Goal: Use online tool/utility: Use online tool/utility

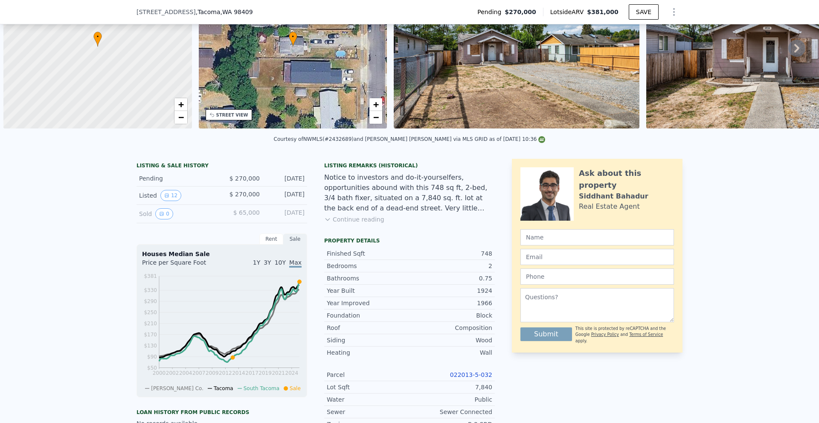
scroll to position [0, 3]
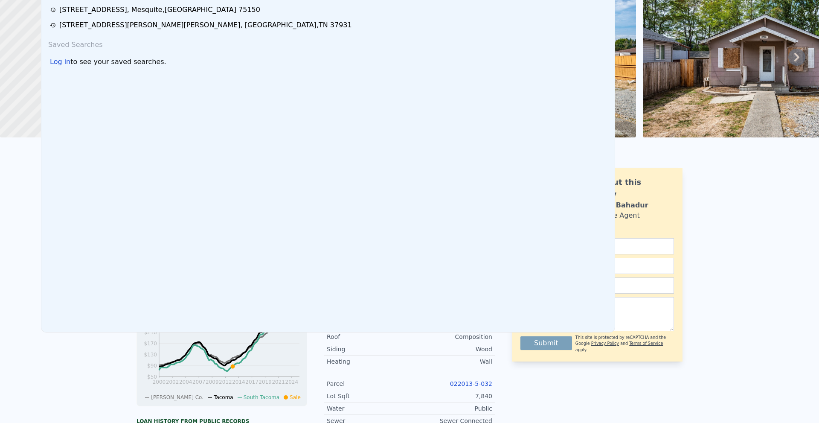
scroll to position [0, 0]
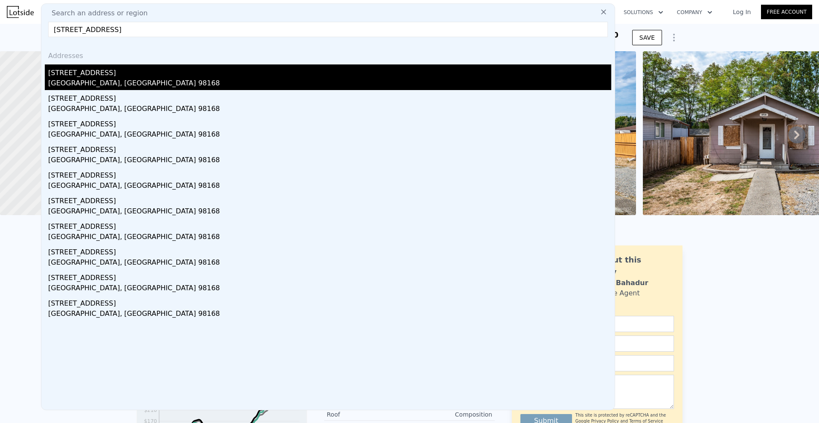
type input "[STREET_ADDRESS]"
click at [133, 79] on div "[GEOGRAPHIC_DATA], [GEOGRAPHIC_DATA] 98168" at bounding box center [329, 84] width 563 height 12
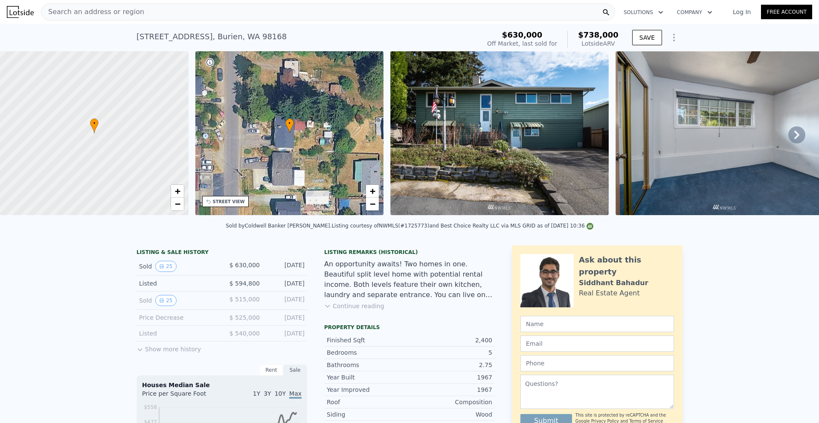
click at [793, 137] on icon at bounding box center [796, 134] width 17 height 17
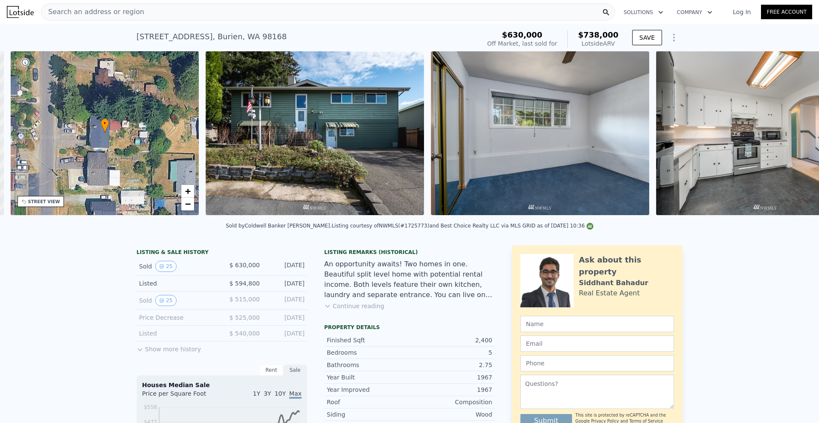
scroll to position [0, 199]
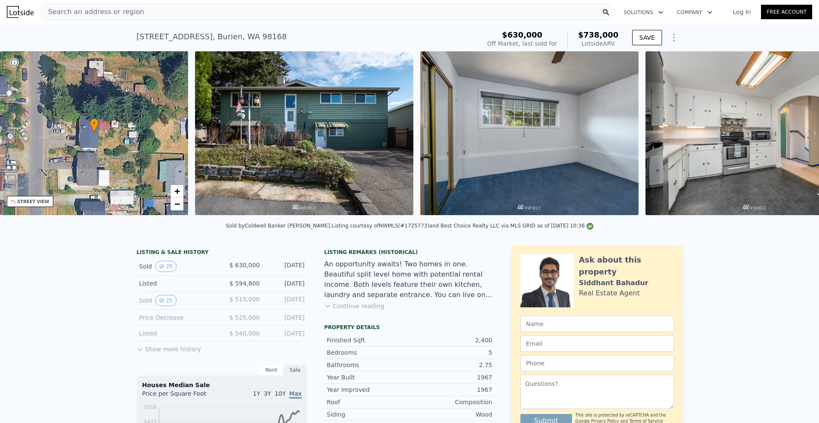
click at [793, 137] on img at bounding box center [754, 133] width 218 height 164
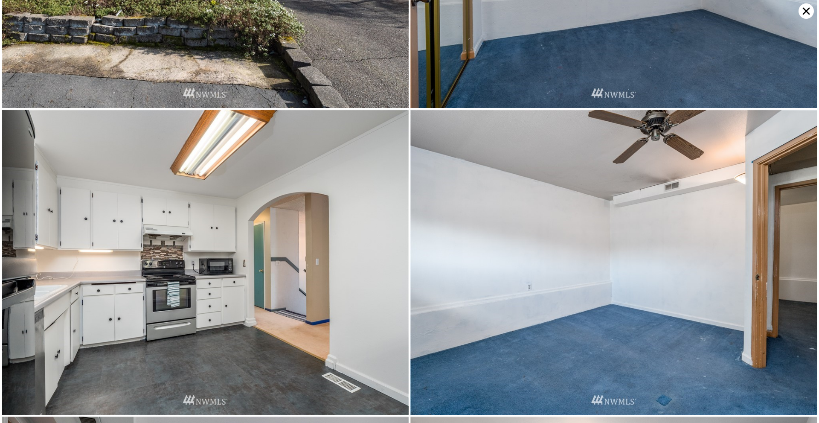
scroll to position [304, 0]
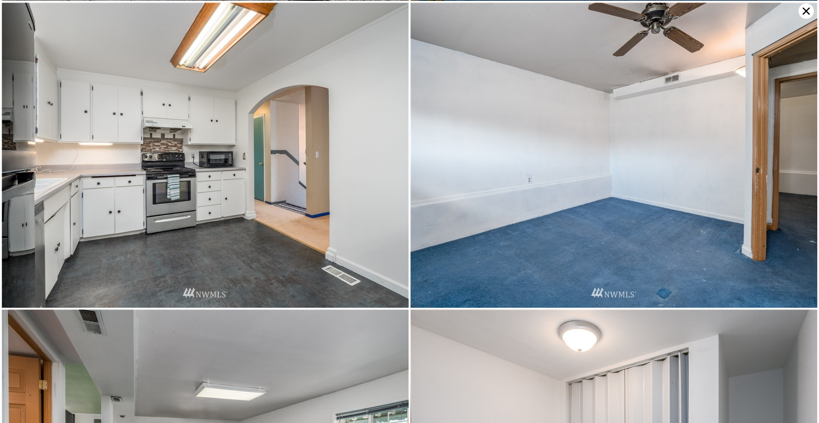
click at [805, 11] on icon at bounding box center [805, 10] width 15 height 15
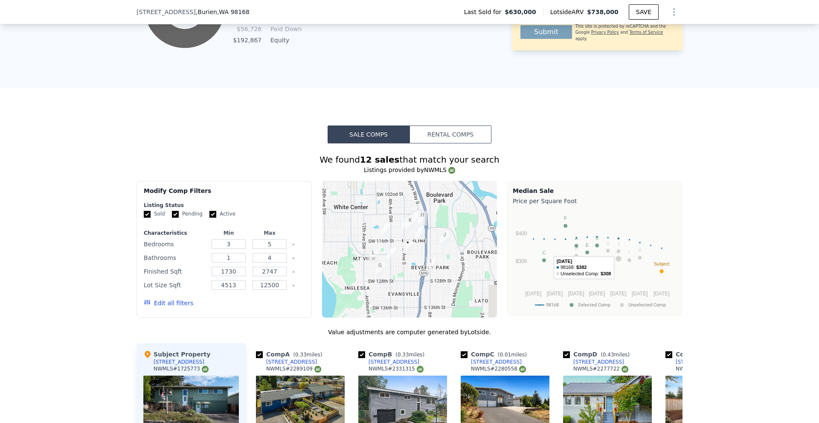
scroll to position [935, 0]
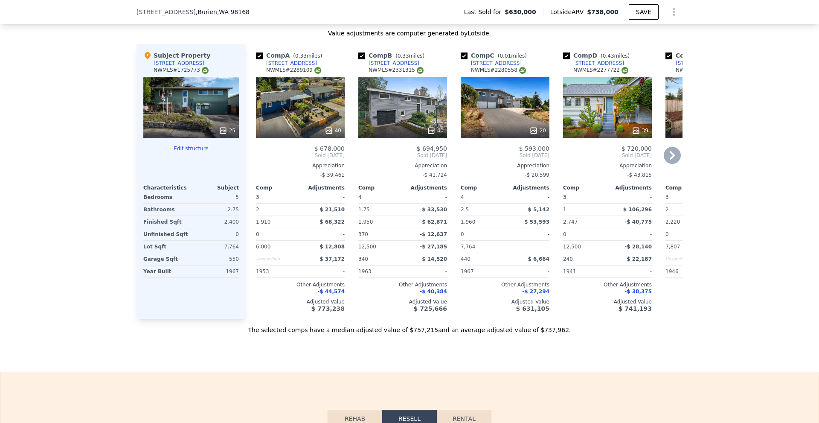
click at [671, 159] on icon at bounding box center [672, 155] width 17 height 17
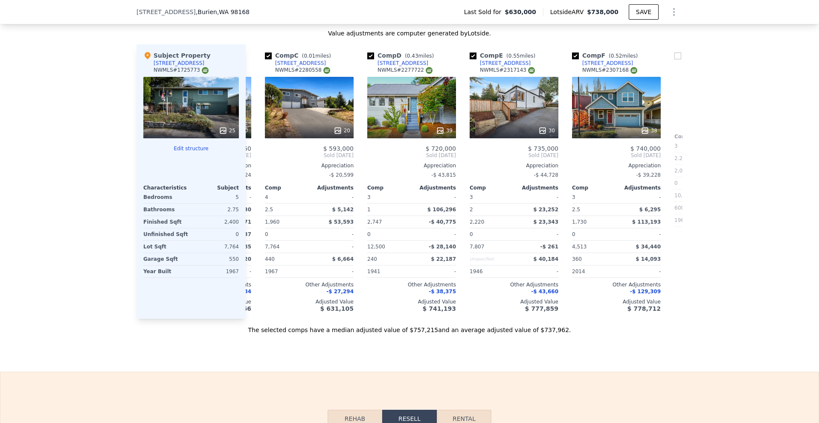
scroll to position [0, 205]
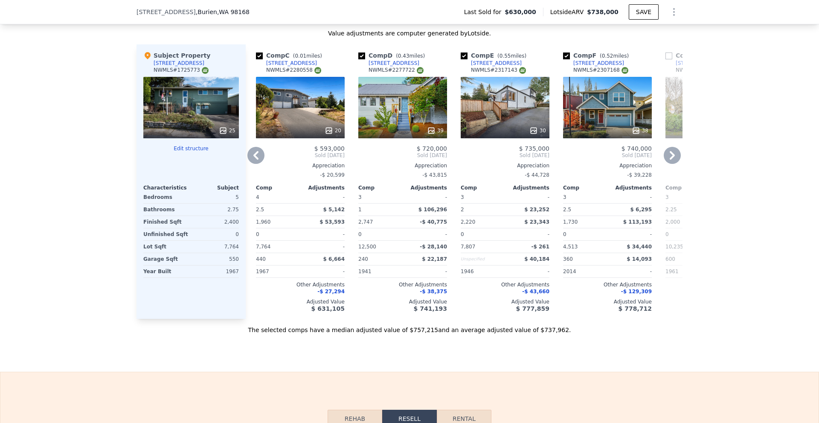
click at [671, 159] on icon at bounding box center [672, 155] width 17 height 17
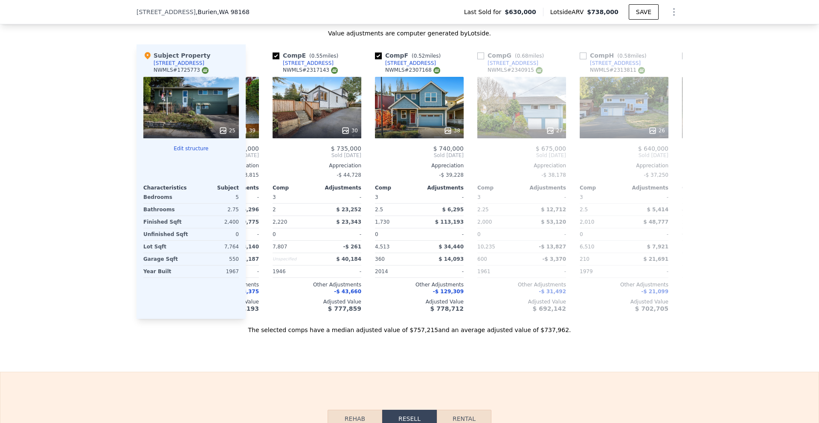
scroll to position [0, 409]
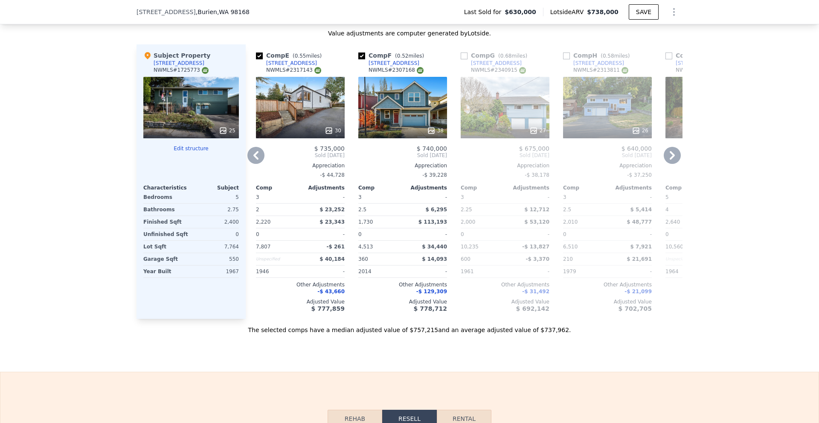
click at [634, 133] on icon at bounding box center [636, 131] width 6 height 6
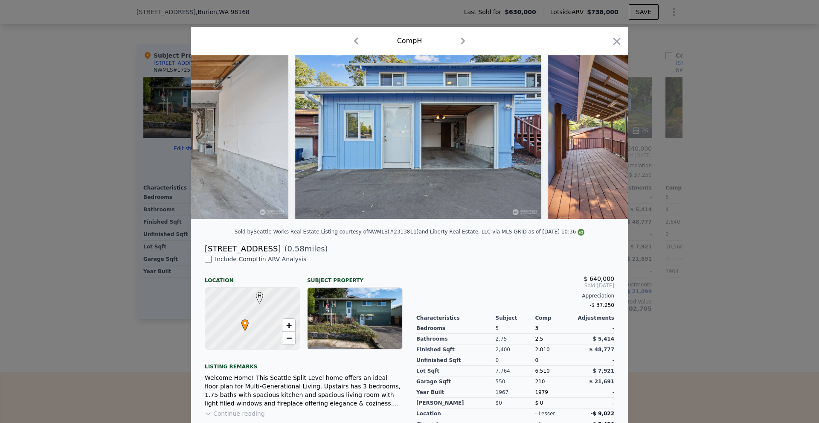
scroll to position [0, 5790]
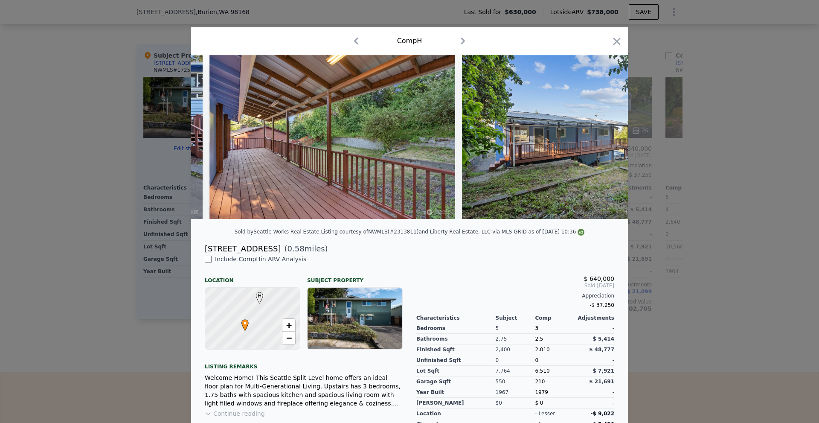
click at [713, 223] on div at bounding box center [409, 211] width 819 height 423
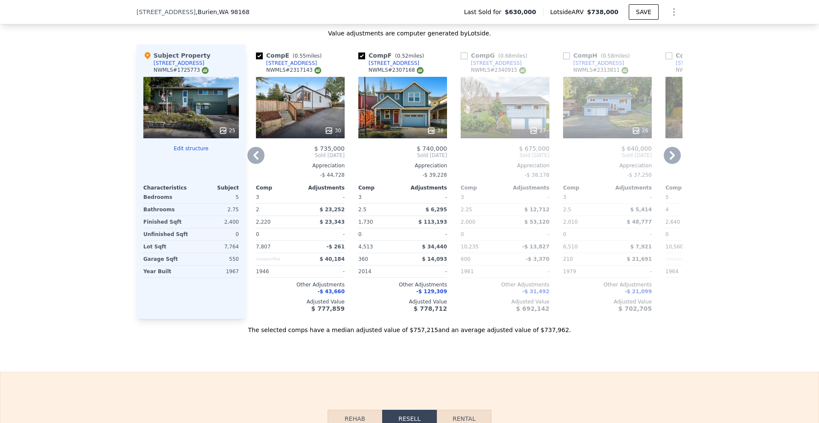
click at [670, 158] on icon at bounding box center [672, 155] width 5 height 9
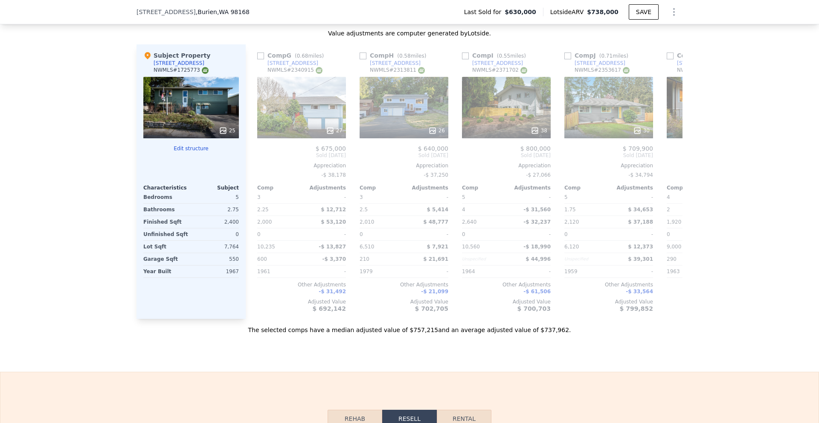
scroll to position [0, 614]
click at [632, 135] on icon at bounding box center [636, 130] width 9 height 9
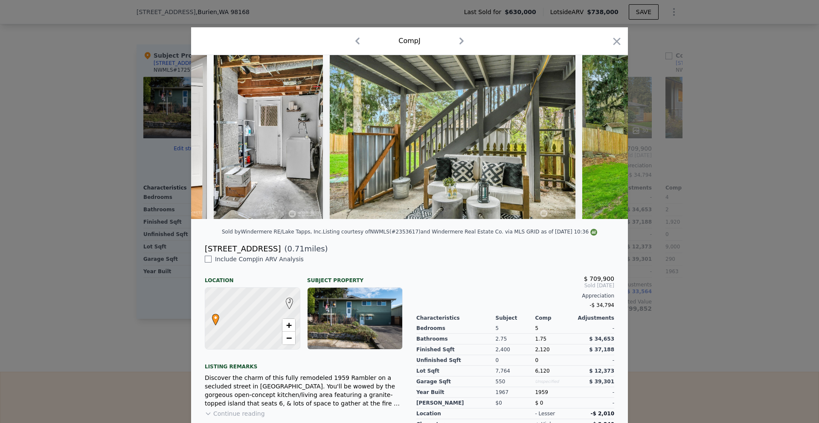
scroll to position [0, 6512]
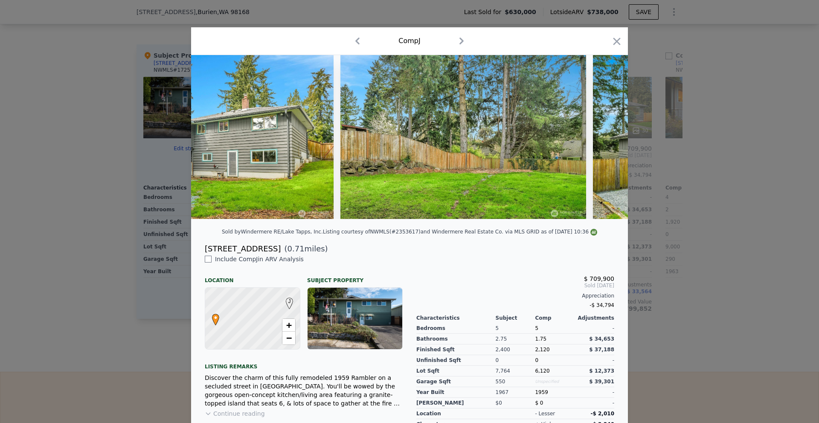
click at [784, 210] on div at bounding box center [409, 211] width 819 height 423
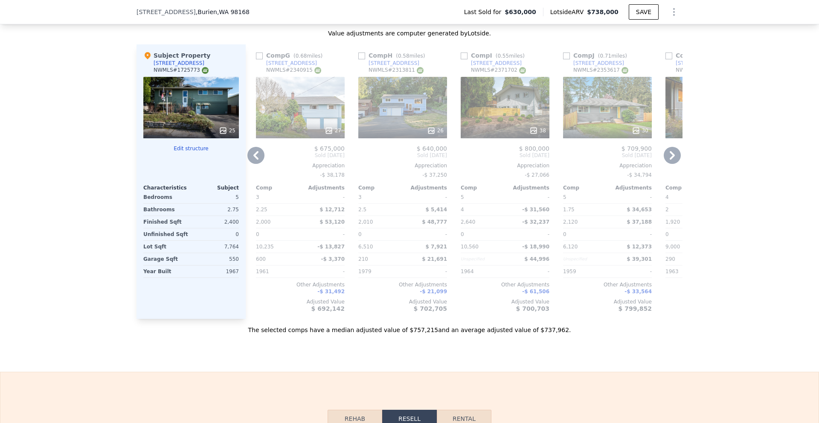
click at [673, 159] on icon at bounding box center [672, 155] width 17 height 17
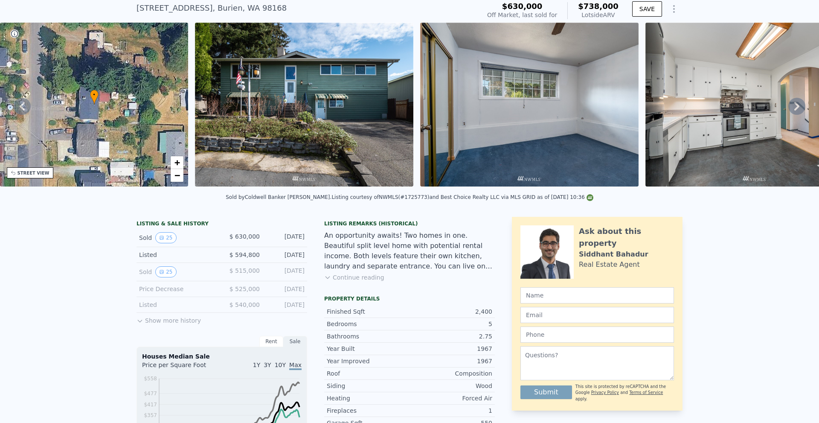
scroll to position [3, 0]
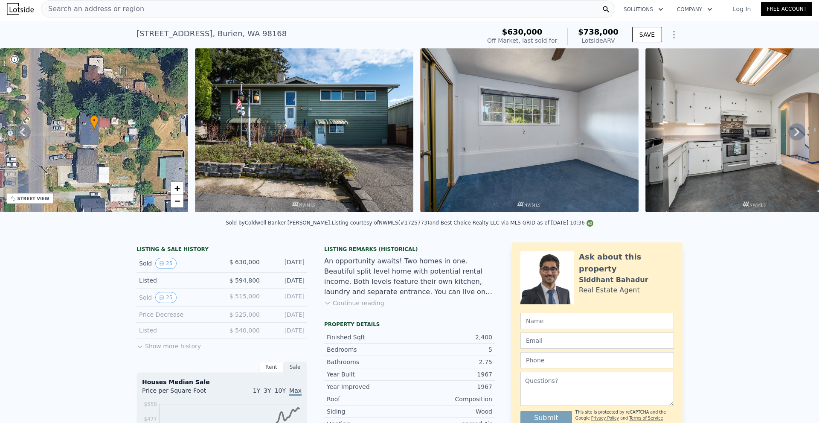
click at [208, 15] on div "Search an address or region" at bounding box center [328, 8] width 574 height 17
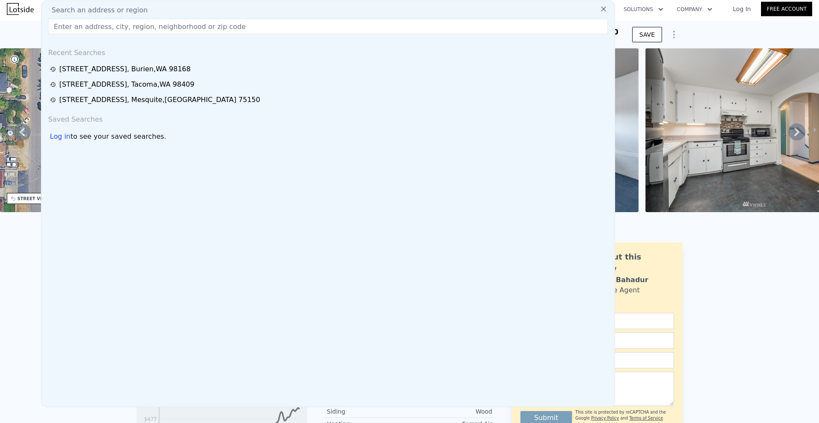
click at [226, 28] on input "text" at bounding box center [328, 26] width 560 height 15
paste input "[STREET_ADDRESS]"
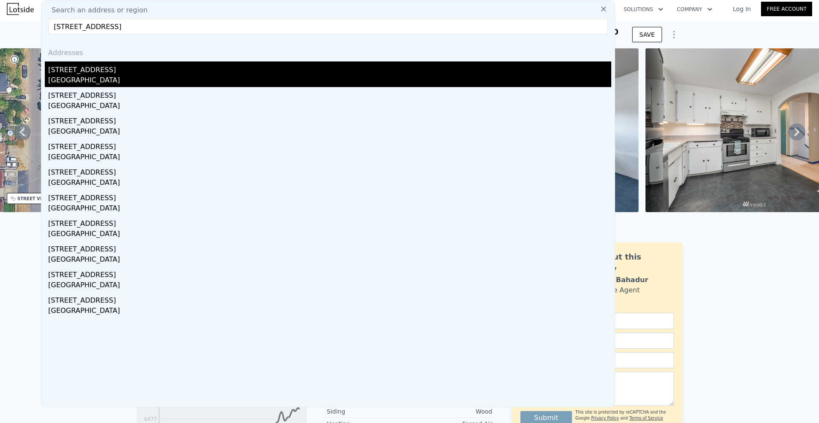
type input "[STREET_ADDRESS]"
click at [187, 78] on div "[GEOGRAPHIC_DATA]" at bounding box center [329, 81] width 563 height 12
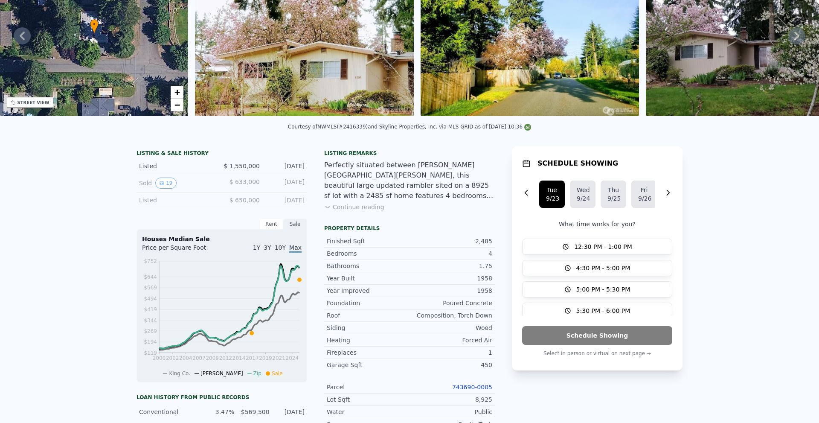
scroll to position [3, 0]
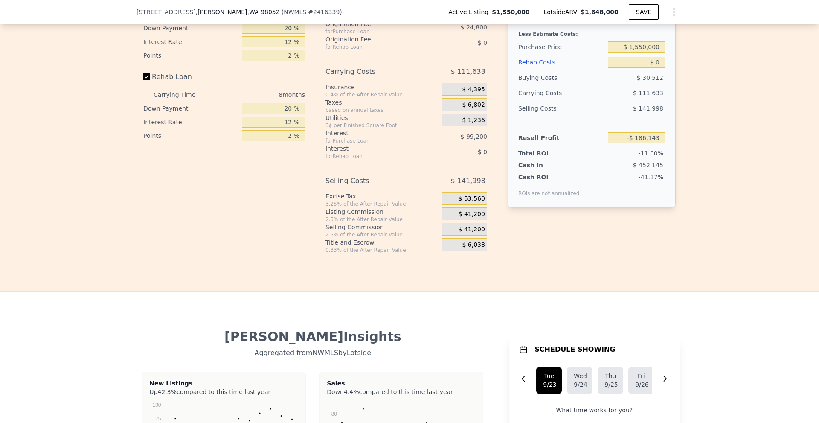
scroll to position [1365, 0]
click at [285, 33] on input "20 %" at bounding box center [273, 27] width 63 height 11
type input "10 %"
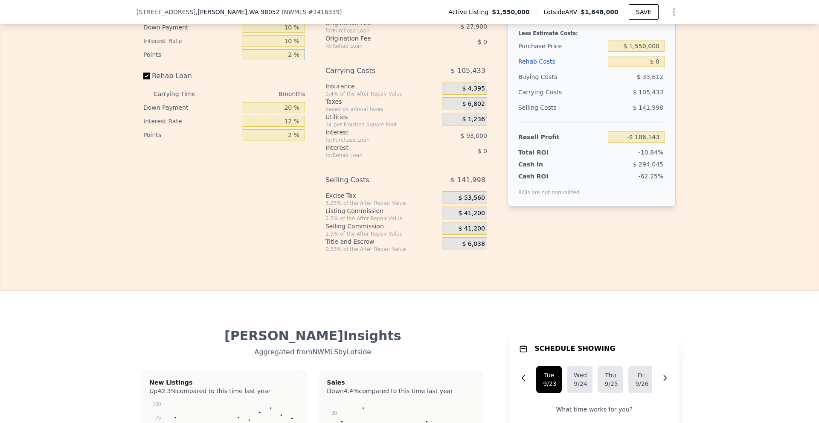
type input "1 %"
type input "-$ 169,093"
type input "1 %"
type input "10 %"
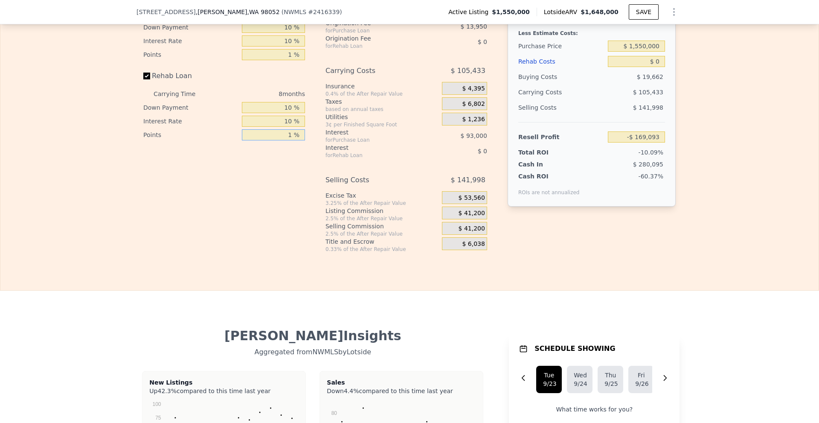
type input "1 %"
click at [463, 217] on span "$ 41,200" at bounding box center [471, 213] width 26 height 8
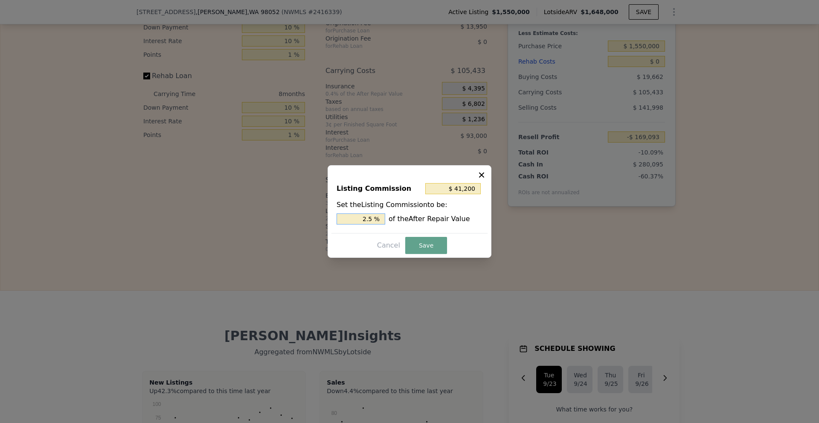
drag, startPoint x: 368, startPoint y: 219, endPoint x: 386, endPoint y: 219, distance: 17.9
click at [386, 220] on div "2.5 % of the After Repair Value" at bounding box center [409, 218] width 146 height 11
type input "$ 32,960"
type input "2 %"
click at [424, 246] on button "Save" at bounding box center [426, 245] width 42 height 17
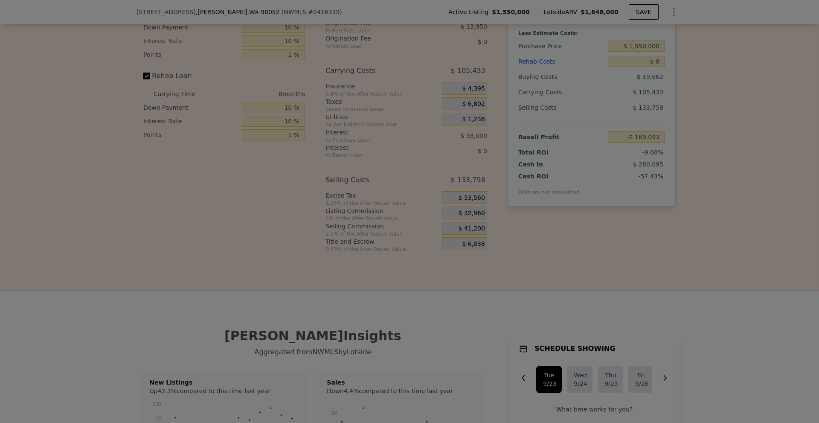
type input "-$ 160,853"
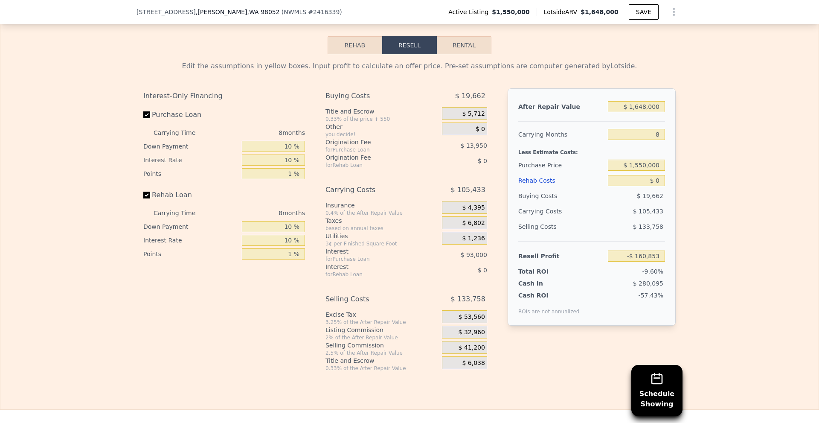
scroll to position [1237, 0]
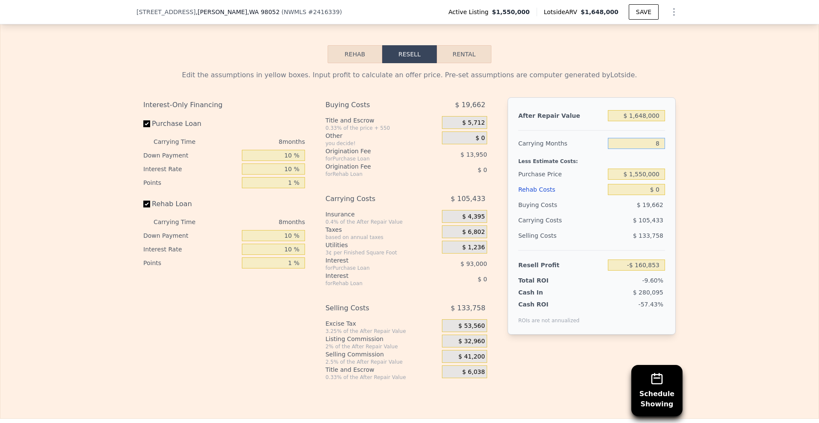
drag, startPoint x: 650, startPoint y: 155, endPoint x: 672, endPoint y: 159, distance: 22.9
click at [672, 159] on div "After Repair Value $ 1,648,000 Carrying Months 8 Less Estimate Costs: Purchase …" at bounding box center [591, 215] width 168 height 237
type input "6"
click at [695, 179] on div "Edit the assumptions in yellow boxes. Input profit to calculate an offer price.…" at bounding box center [409, 221] width 818 height 317
type input "-$ 134,495"
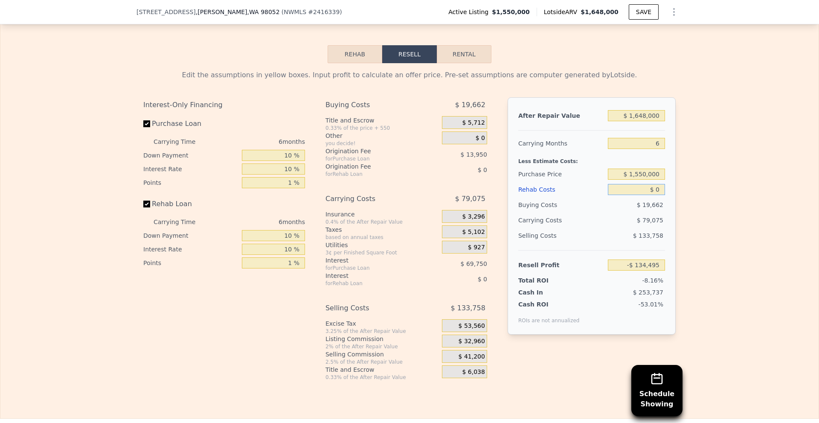
click at [653, 195] on input "$ 0" at bounding box center [636, 189] width 57 height 11
type input "$ 400,000"
type input "-$ 556,095"
type input "$ 40,000"
type input "-$ 176,655"
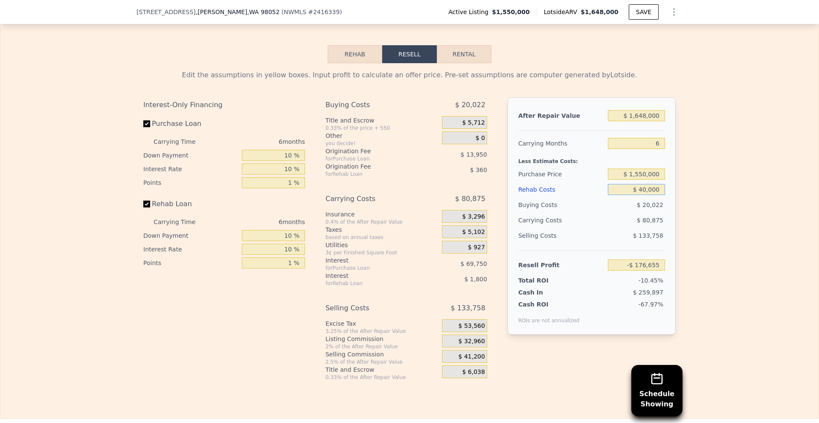
type input "$ 40,000"
click at [717, 212] on div "Edit the assumptions in yellow boxes. Input profit to calculate an offer price.…" at bounding box center [409, 221] width 818 height 317
click at [638, 180] on input "$ 1,550,000" at bounding box center [636, 173] width 57 height 11
type input "$ 1,350,000"
click at [746, 207] on div "Edit the assumptions in yellow boxes. Input profit to calculate an offer price.…" at bounding box center [409, 221] width 818 height 317
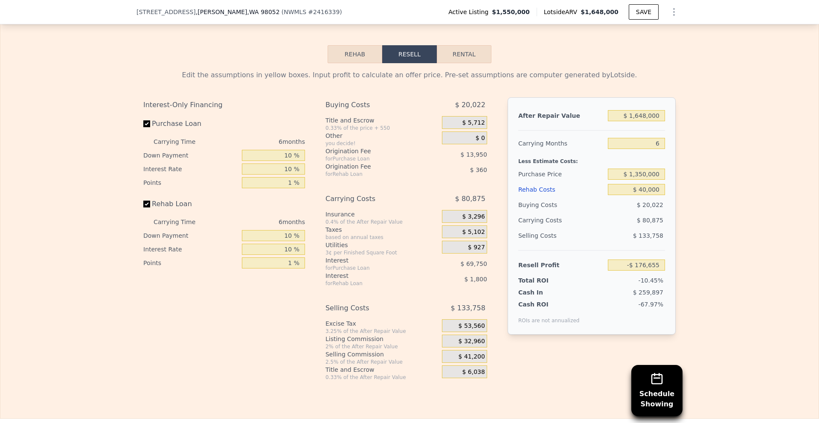
type input "$ 34,811"
click at [638, 180] on input "$ 1,350,000" at bounding box center [636, 173] width 57 height 11
type input "$ 1,250,000"
click at [696, 195] on div "Edit the assumptions in yellow boxes. Input profit to calculate an offer price.…" at bounding box center [409, 221] width 818 height 317
type input "$ 140,544"
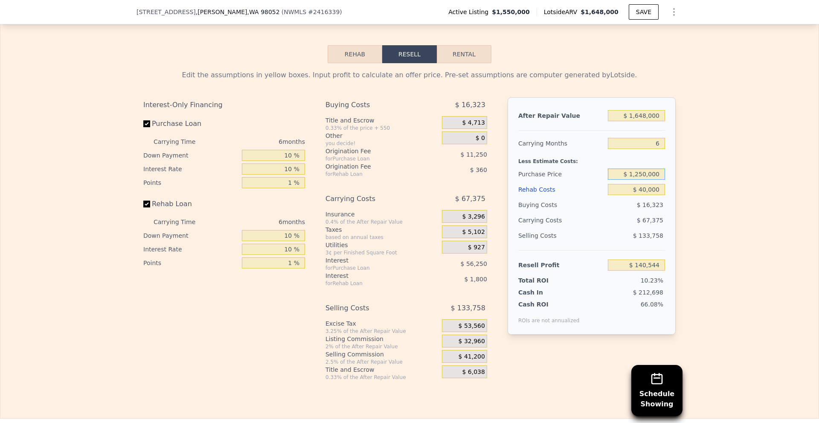
click at [640, 180] on input "$ 1,250,000" at bounding box center [636, 173] width 57 height 11
click at [722, 186] on div "Edit the assumptions in yellow boxes. Input profit to calculate an offer price.…" at bounding box center [409, 221] width 818 height 317
drag, startPoint x: 641, startPoint y: 186, endPoint x: 635, endPoint y: 185, distance: 6.0
click at [635, 180] on input "$ 1,250,000" at bounding box center [636, 173] width 57 height 11
type input "$ 1,300,000"
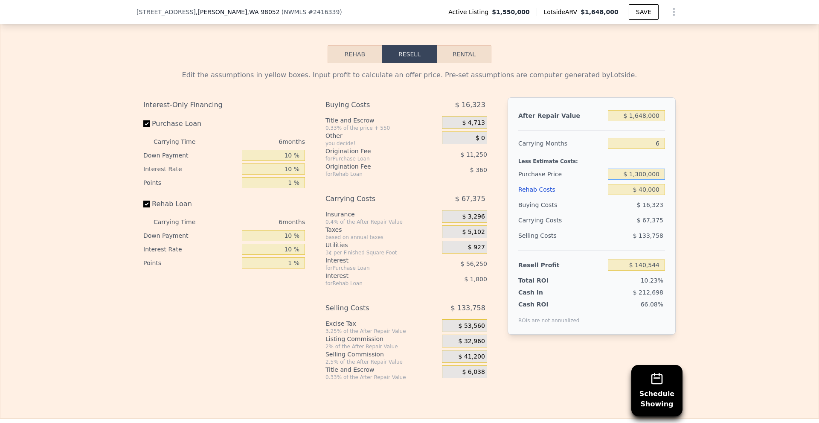
type input "$ 87,678"
click at [707, 221] on div "Edit the assumptions in yellow boxes. Input profit to calculate an offer price.…" at bounding box center [409, 221] width 818 height 317
drag, startPoint x: 651, startPoint y: 157, endPoint x: 667, endPoint y: 159, distance: 15.6
click at [664, 159] on div "After Repair Value $ 1,648,000 Carrying Months 6 Less Estimate Costs: Purchase …" at bounding box center [591, 215] width 168 height 237
type input "3"
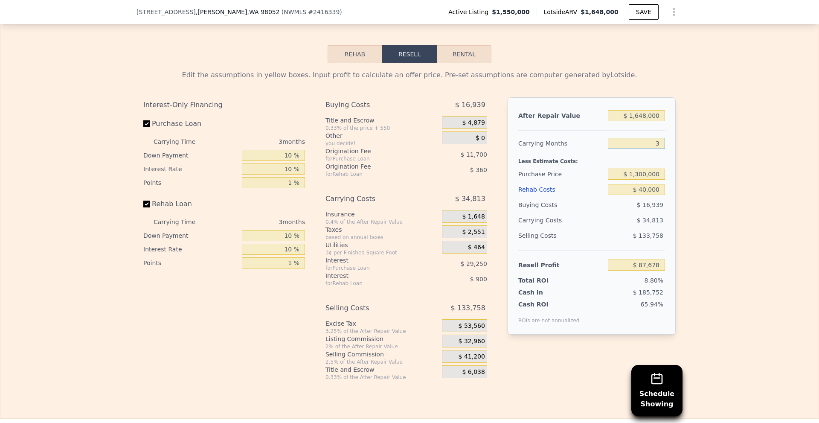
type input "$ 122,490"
drag, startPoint x: 650, startPoint y: 156, endPoint x: 667, endPoint y: 155, distance: 17.1
click at [667, 155] on div "After Repair Value $ 1,648,000 Carrying Months 3 Less Estimate Costs: Purchase …" at bounding box center [591, 215] width 168 height 237
type input "4"
type input "$ 110,887"
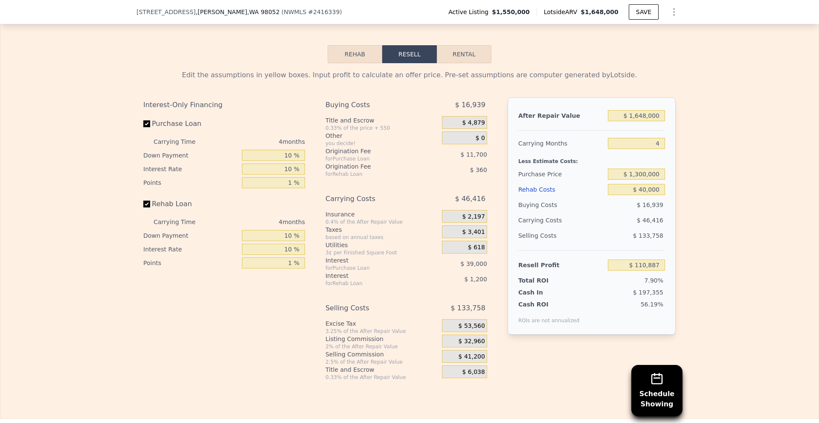
click at [688, 172] on div "Edit the assumptions in yellow boxes. Input profit to calculate an offer price.…" at bounding box center [409, 221] width 818 height 317
click at [700, 224] on div "Edit the assumptions in yellow boxes. Input profit to calculate an offer price.…" at bounding box center [409, 221] width 818 height 317
drag, startPoint x: 636, startPoint y: 186, endPoint x: 641, endPoint y: 186, distance: 5.1
click at [641, 180] on input "$ 1,300,000" at bounding box center [636, 173] width 57 height 11
type input "$ 1,280,000"
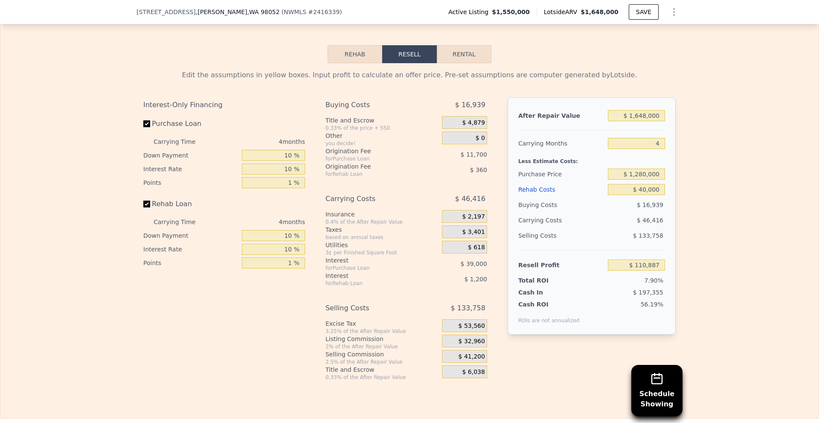
click at [786, 242] on div "Edit the assumptions in yellow boxes. Input profit to calculate an offer price.…" at bounding box center [409, 221] width 818 height 317
type input "$ 131,734"
click at [644, 195] on input "$ 40,000" at bounding box center [636, 189] width 57 height 11
type input "$ 45,000"
click at [728, 219] on div "Edit the assumptions in yellow boxes. Input profit to calculate an offer price.…" at bounding box center [409, 221] width 818 height 317
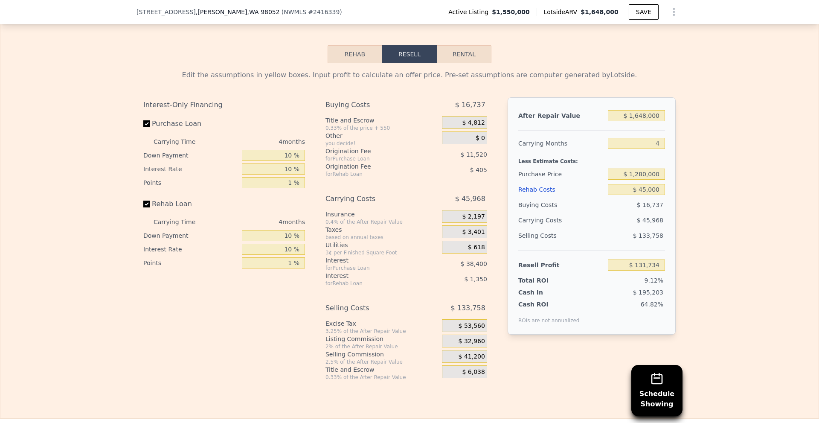
type input "$ 126,537"
click at [642, 180] on input "$ 1,280,000" at bounding box center [636, 173] width 57 height 11
type input "$ 1,270,000"
click at [703, 201] on div "Edit the assumptions in yellow boxes. Input profit to calculate an offer price.…" at bounding box center [409, 221] width 818 height 317
type input "$ 136,960"
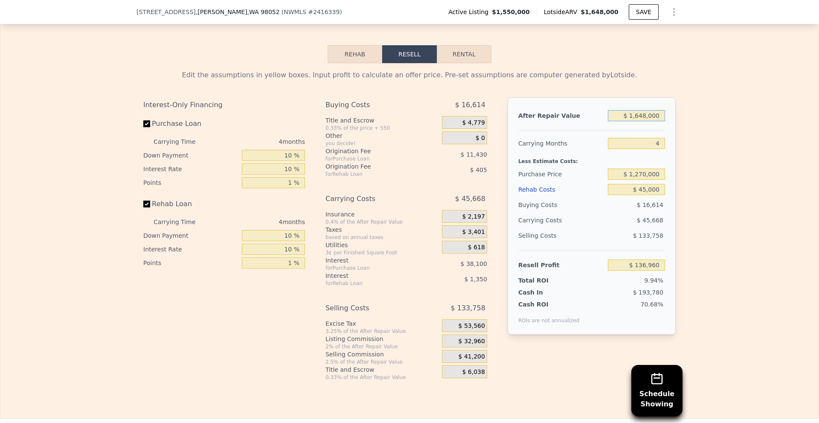
drag, startPoint x: 635, startPoint y: 129, endPoint x: 646, endPoint y: 128, distance: 10.7
click at [646, 121] on input "$ 1,648,000" at bounding box center [636, 115] width 57 height 11
type input "$ 1,800,000"
type input "$ 276,471"
type input "$ 1,800,000"
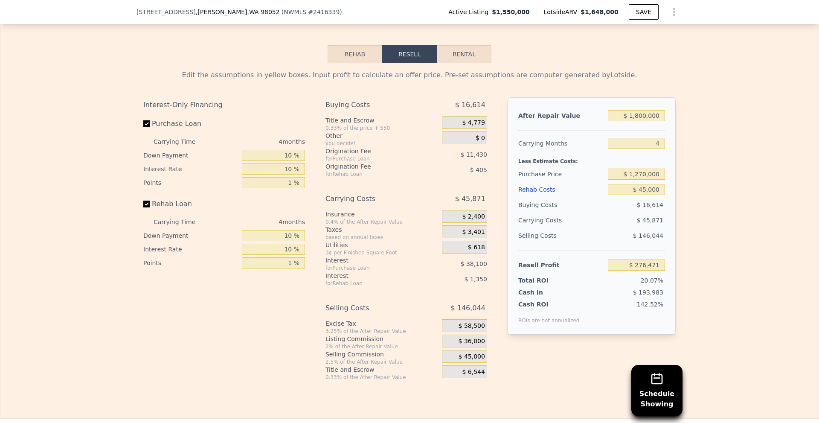
click at [705, 151] on div "Edit the assumptions in yellow boxes. Input profit to calculate an offer price.…" at bounding box center [409, 221] width 818 height 317
drag, startPoint x: 650, startPoint y: 156, endPoint x: 658, endPoint y: 157, distance: 9.0
click at [654, 149] on input "4" at bounding box center [636, 143] width 57 height 11
click at [658, 149] on input "4" at bounding box center [636, 143] width 57 height 11
type input "6"
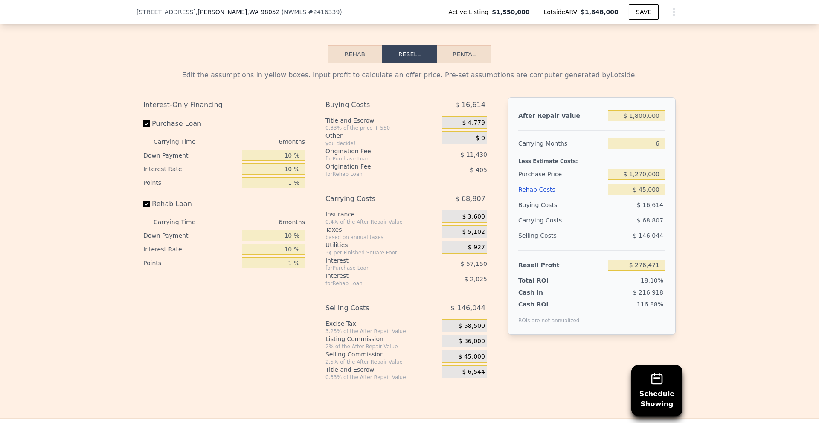
type input "$ 253,535"
type input "6"
click at [684, 180] on div "Edit the assumptions in yellow boxes. Input profit to calculate an offer price.…" at bounding box center [409, 221] width 818 height 317
click at [639, 180] on input "$ 1,270,000" at bounding box center [636, 173] width 57 height 11
type input "$ 1,370,000"
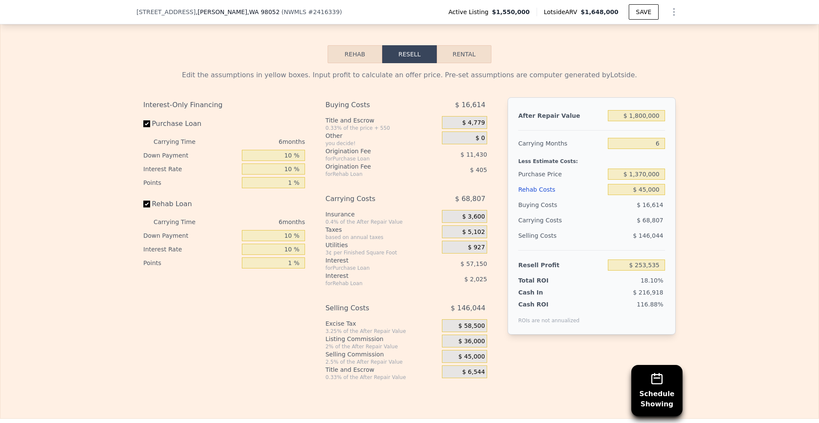
click at [695, 201] on div "Edit the assumptions in yellow boxes. Input profit to calculate an offer price.…" at bounding box center [409, 221] width 818 height 317
type input "$ 147,802"
click at [641, 195] on input "$ 45,000" at bounding box center [636, 189] width 57 height 11
click at [690, 206] on div "Edit the assumptions in yellow boxes. Input profit to calculate an offer price.…" at bounding box center [409, 221] width 818 height 317
click at [636, 121] on input "$ 1,800,000" at bounding box center [636, 115] width 57 height 11
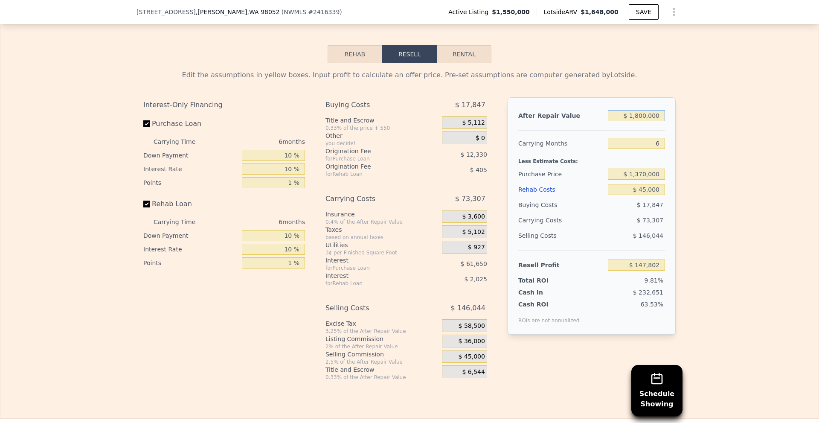
click at [641, 121] on input "$ 1,800,000" at bounding box center [636, 115] width 57 height 11
type input "$ 1,850,000"
click at [702, 159] on div "Edit the assumptions in yellow boxes. Input profit to calculate an offer price.…" at bounding box center [409, 221] width 818 height 317
type input "$ 193,660"
click at [643, 195] on input "$ 45,000" at bounding box center [636, 189] width 57 height 11
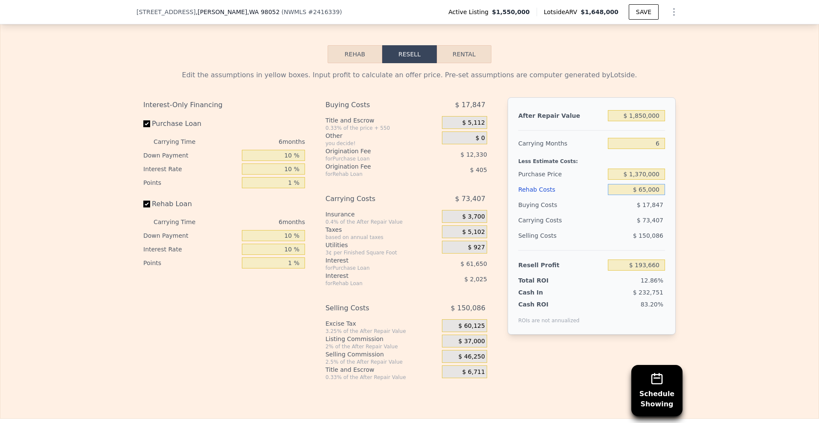
type input "$ 65,000"
type input "$ 172,580"
click at [707, 216] on div "Edit the assumptions in yellow boxes. Input profit to calculate an offer price.…" at bounding box center [409, 221] width 818 height 317
click at [643, 195] on input "$ 65,000" at bounding box center [636, 189] width 57 height 11
type input "$ 105,000"
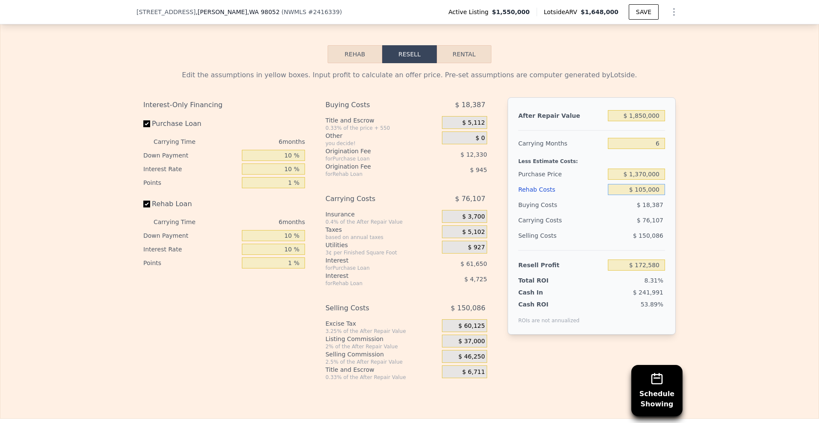
type input "$ 130,420"
type input "$ 105,000"
click at [701, 212] on div "Edit the assumptions in yellow boxes. Input profit to calculate an offer price.…" at bounding box center [409, 221] width 818 height 317
click at [637, 180] on input "$ 1,370,000" at bounding box center [636, 173] width 57 height 11
click at [639, 121] on input "$ 1,850,000" at bounding box center [636, 115] width 57 height 11
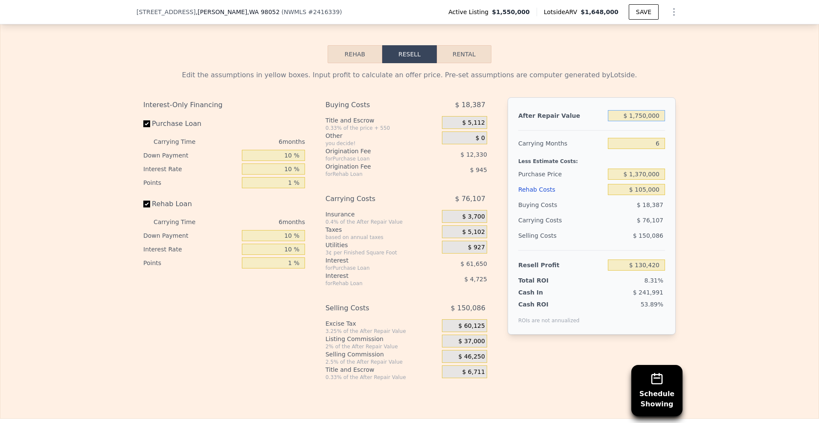
type input "$ 1,750,000"
click at [712, 163] on div "Edit the assumptions in yellow boxes. Input profit to calculate an offer price.…" at bounding box center [409, 221] width 818 height 317
type input "$ 38,703"
drag, startPoint x: 638, startPoint y: 201, endPoint x: 644, endPoint y: 201, distance: 6.4
click at [644, 195] on input "$ 105,000" at bounding box center [636, 189] width 57 height 11
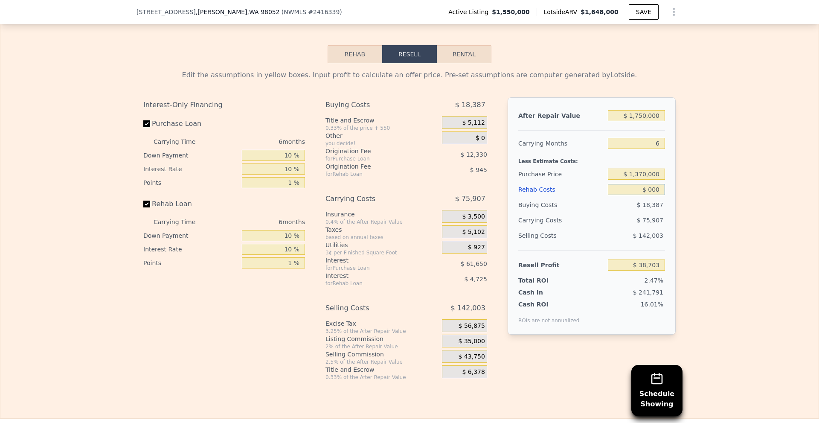
type input "$ 8,000"
type input "$ 140,944"
type input "$ 80,000"
type input "$ 65,056"
type input "$ 80,000"
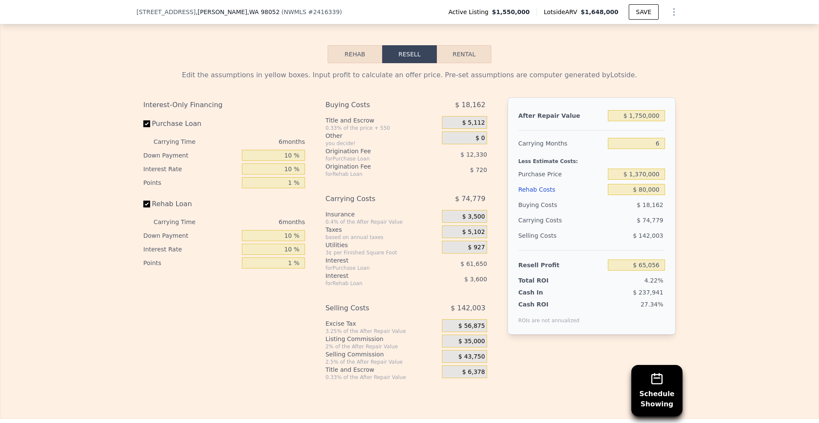
click at [747, 200] on div "Edit the assumptions in yellow boxes. Input profit to calculate an offer price.…" at bounding box center [409, 221] width 818 height 317
click at [641, 180] on input "$ 1,370,000" at bounding box center [636, 173] width 57 height 11
type input "$ 1,300,000"
click at [678, 183] on div "Edit the assumptions in yellow boxes. Input profit to calculate an offer price.…" at bounding box center [409, 221] width 546 height 317
type input "$ 139,069"
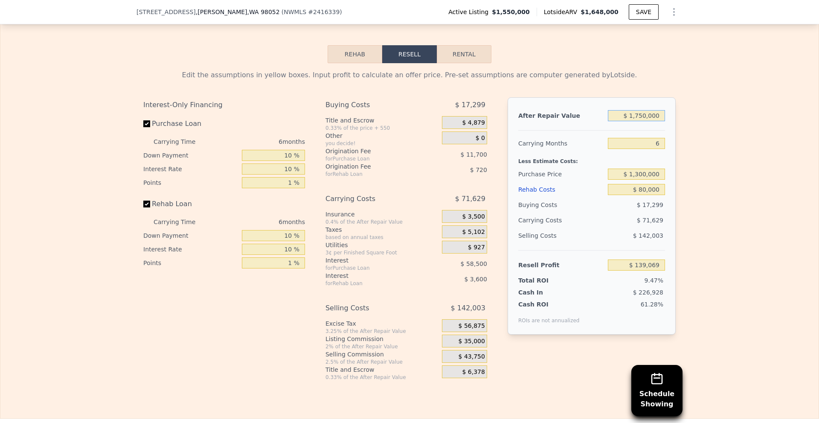
click at [641, 121] on input "$ 1,750,000" at bounding box center [636, 115] width 57 height 11
click at [687, 139] on div "Edit the assumptions in yellow boxes. Input profit to calculate an offer price.…" at bounding box center [409, 221] width 818 height 317
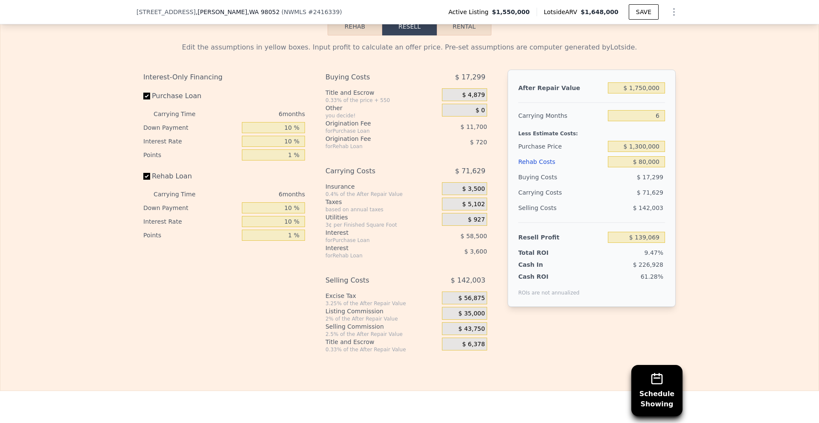
scroll to position [1279, 0]
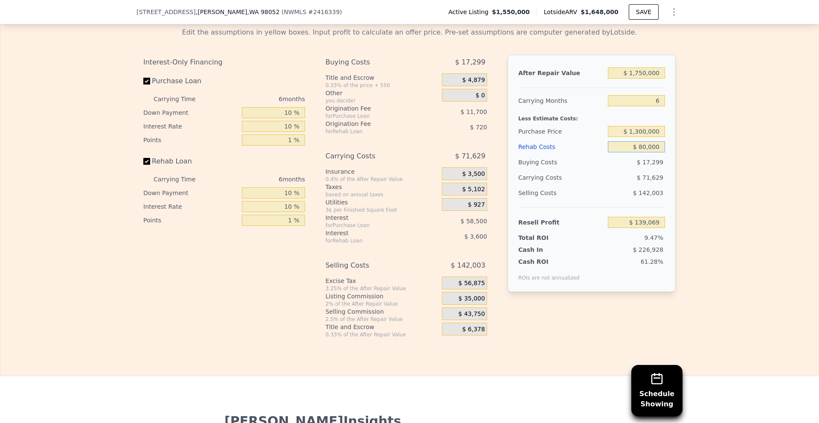
click at [641, 152] on input "$ 80,000" at bounding box center [636, 146] width 57 height 11
type input "$ 810,000"
type input "-$ 630,351"
type input "$ 8,100,000"
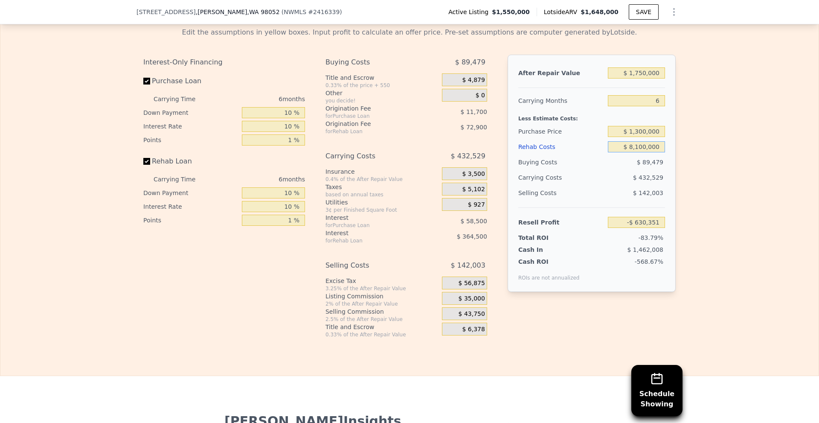
type input "-$ 8,314,011"
click at [699, 145] on div "Edit the assumptions in yellow boxes. Input profit to calculate an offer price.…" at bounding box center [409, 178] width 818 height 317
click at [635, 152] on input "$ 8,100,000" at bounding box center [636, 146] width 57 height 11
type input "$ 100,000"
type input "$ 117,989"
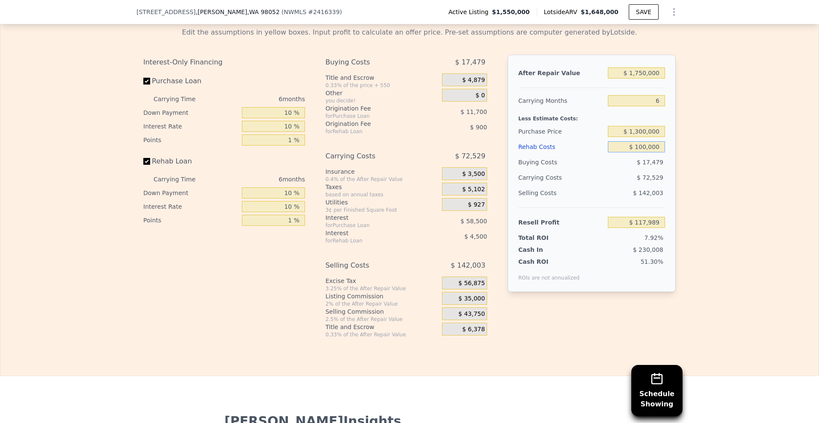
type input "$ 100,000"
click at [679, 162] on div "Edit the assumptions in yellow boxes. Input profit to calculate an offer price.…" at bounding box center [409, 178] width 546 height 317
drag, startPoint x: 638, startPoint y: 236, endPoint x: 649, endPoint y: 236, distance: 10.7
click at [649, 228] on input "$ 117,989" at bounding box center [636, 222] width 57 height 11
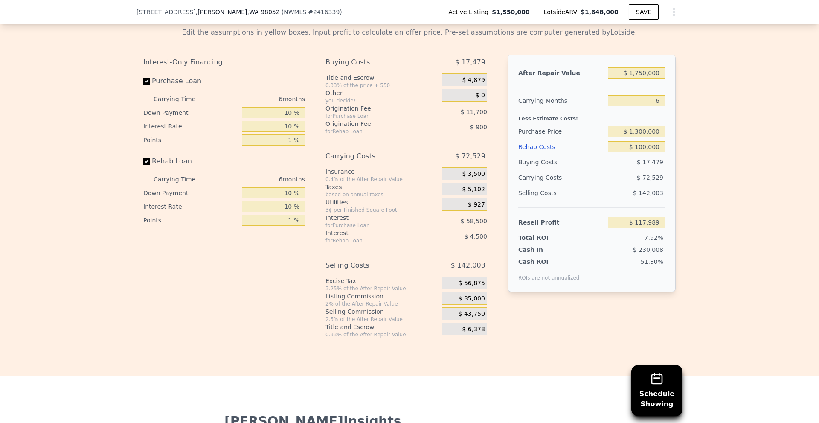
click at [676, 238] on div "Edit the assumptions in yellow boxes. Input profit to calculate an offer price.…" at bounding box center [409, 178] width 546 height 317
